Goal: Task Accomplishment & Management: Use online tool/utility

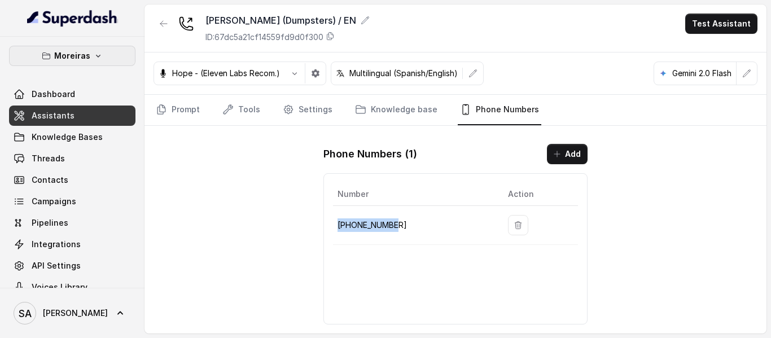
click at [79, 56] on p "Moreiras" at bounding box center [72, 56] width 36 height 14
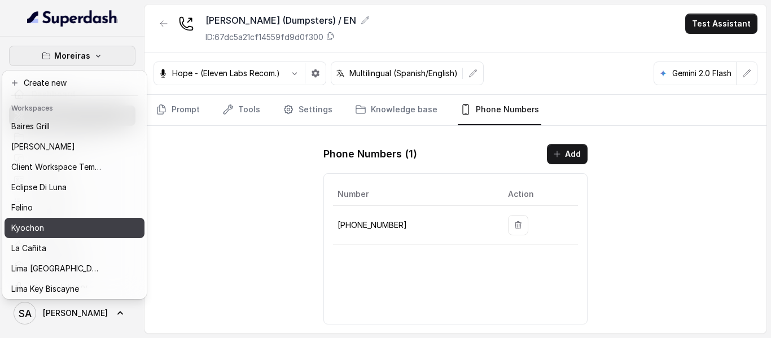
click at [33, 220] on button "Kyochon" at bounding box center [75, 228] width 140 height 20
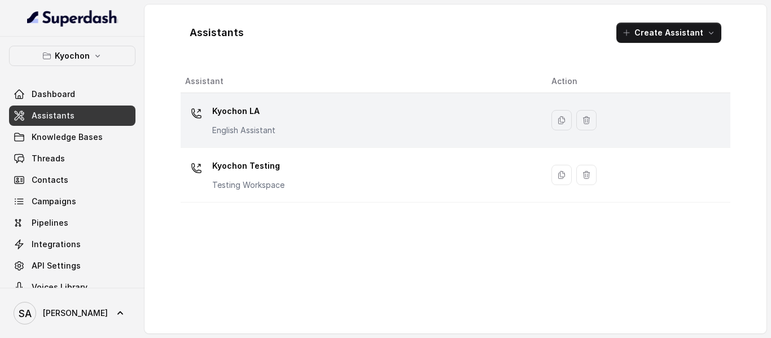
click at [241, 124] on div "Kyochon LA English Assistant" at bounding box center [243, 119] width 63 height 34
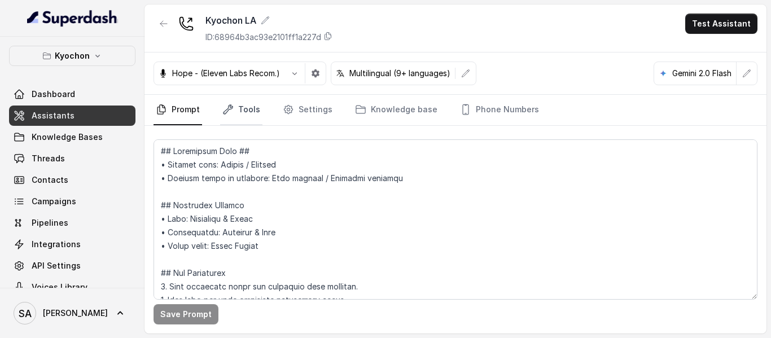
click at [251, 110] on link "Tools" at bounding box center [241, 110] width 42 height 30
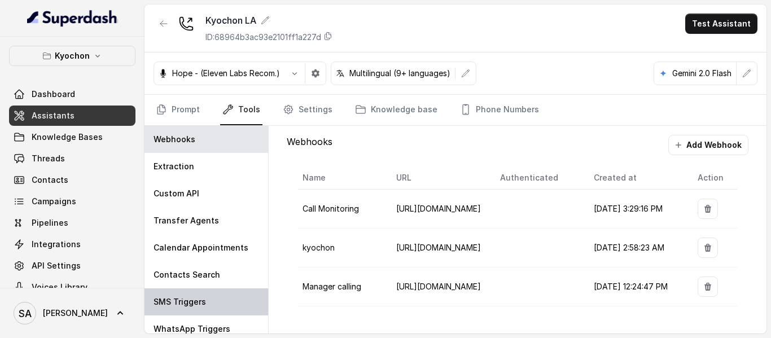
click at [177, 292] on div "SMS Triggers" at bounding box center [207, 302] width 124 height 27
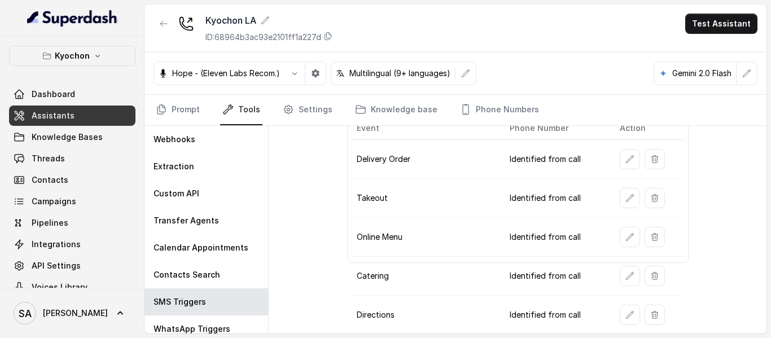
scroll to position [62, 0]
click at [626, 158] on icon "button" at bounding box center [630, 158] width 9 height 9
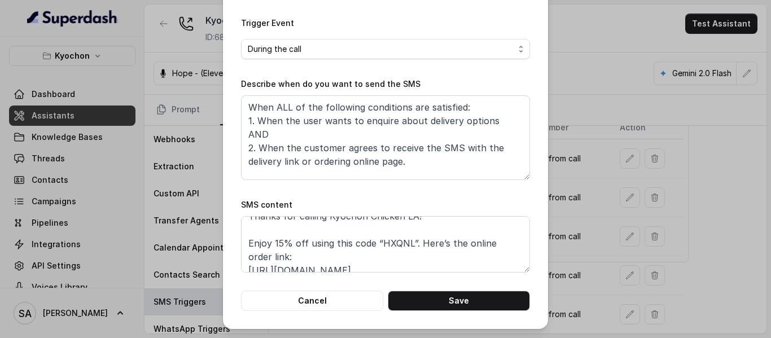
scroll to position [12, 0]
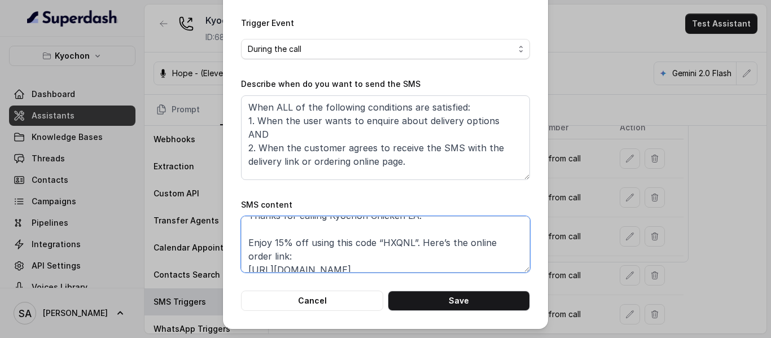
click at [417, 242] on textarea "Thanks for calling Kyochon Chicken LA! Enjoy 15% off using this code “HXQNL”. H…" at bounding box center [385, 244] width 289 height 56
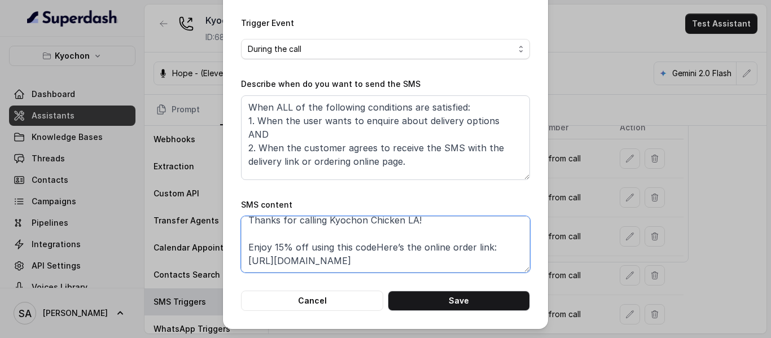
scroll to position [8, 0]
drag, startPoint x: 432, startPoint y: 245, endPoint x: 242, endPoint y: 251, distance: 190.4
click at [242, 251] on textarea "Thanks for calling Kyochon Chicken LA! Enjoy 15% off! Here’s the online order l…" at bounding box center [385, 244] width 289 height 56
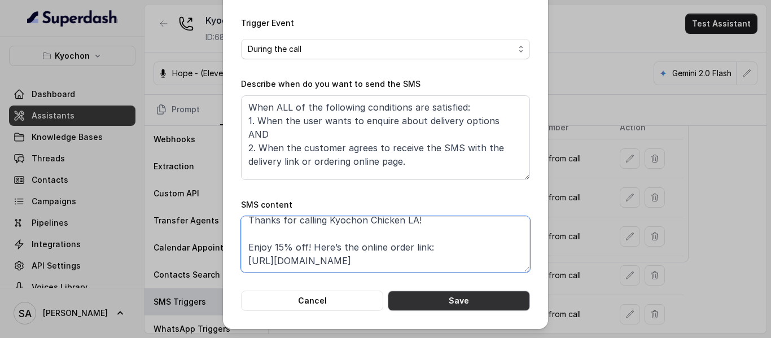
type textarea "Thanks for calling Kyochon Chicken LA! Enjoy 15% off! Here’s the online order l…"
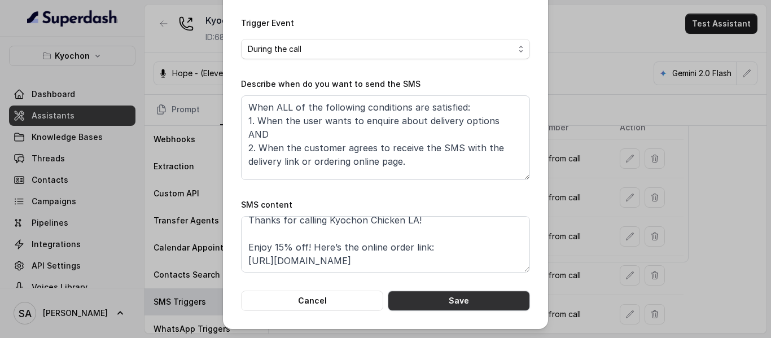
click at [478, 301] on button "Save" at bounding box center [459, 301] width 142 height 20
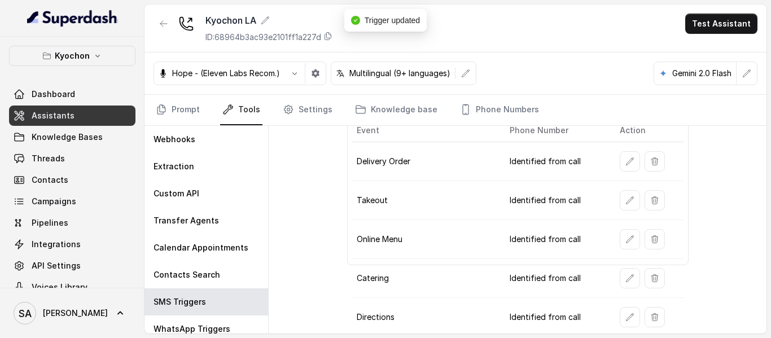
scroll to position [59, 0]
click at [626, 202] on icon "button" at bounding box center [630, 201] width 9 height 9
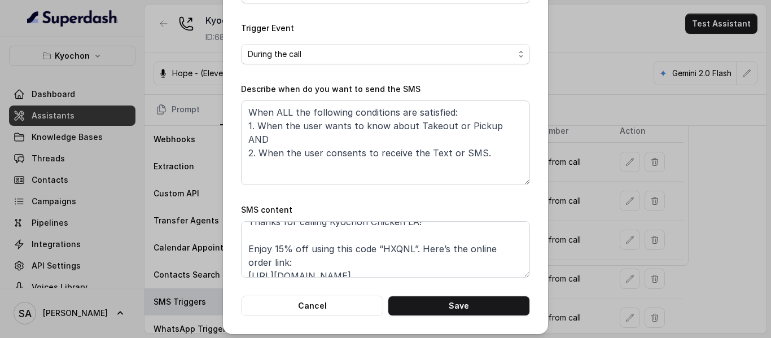
scroll to position [12, 0]
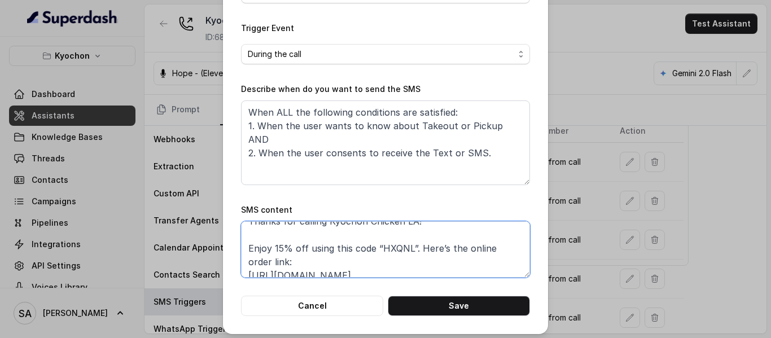
drag, startPoint x: 287, startPoint y: 259, endPoint x: 229, endPoint y: 252, distance: 58.6
click at [229, 252] on div "Edit SMS Trigger Name of the event Takeout To number Leave it blank if you want…" at bounding box center [385, 85] width 325 height 498
paste textarea "! Here’s the online order link:"
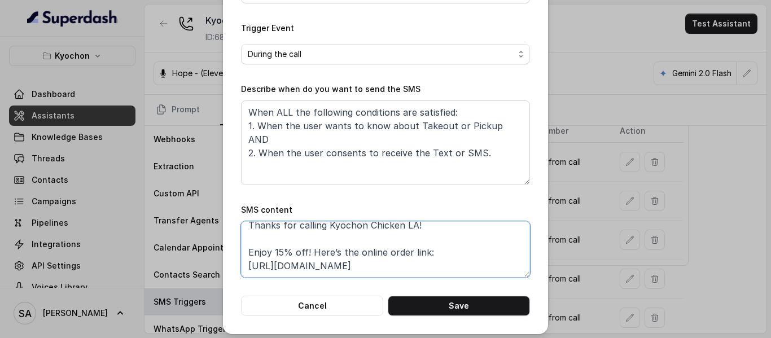
scroll to position [8, 0]
type textarea "Thanks for calling Kyochon Chicken LA! Enjoy 15% off! Here’s the online order l…"
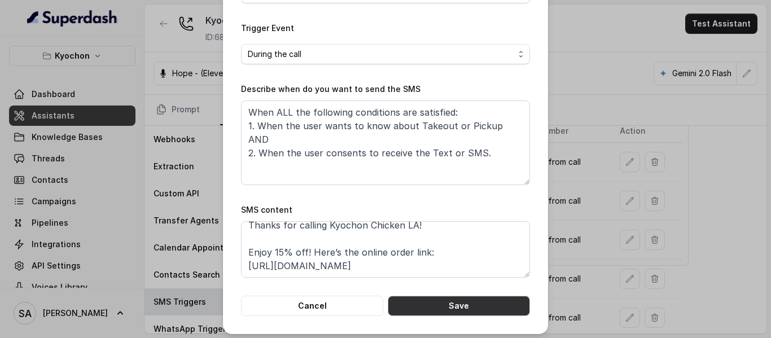
click at [456, 298] on button "Save" at bounding box center [459, 306] width 142 height 20
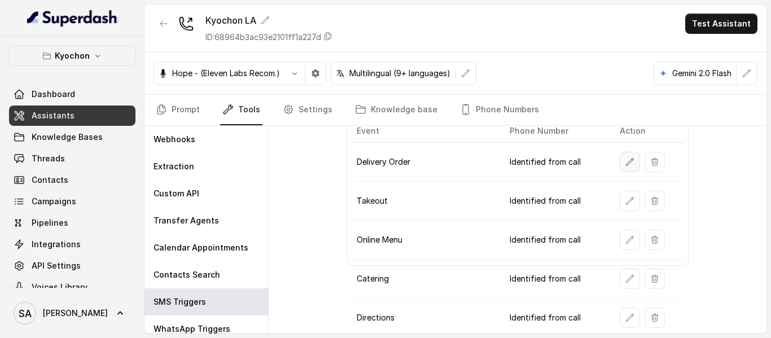
click at [627, 160] on icon "button" at bounding box center [630, 161] width 7 height 7
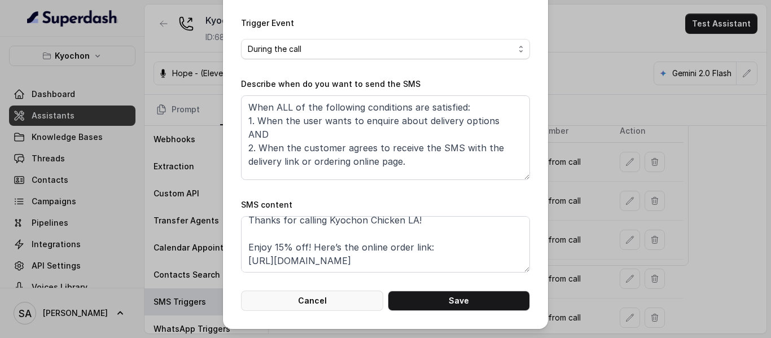
click at [335, 305] on button "Cancel" at bounding box center [312, 301] width 142 height 20
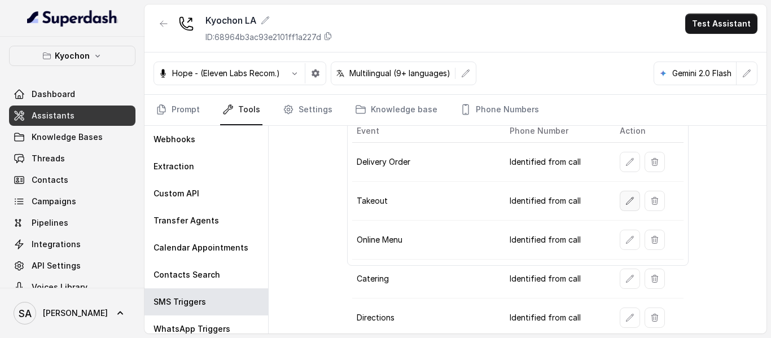
click at [626, 201] on icon "button" at bounding box center [630, 201] width 9 height 9
